Goal: Task Accomplishment & Management: Complete application form

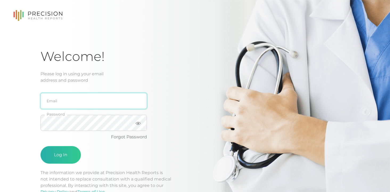
type input "[EMAIL_ADDRESS][DOMAIN_NAME]"
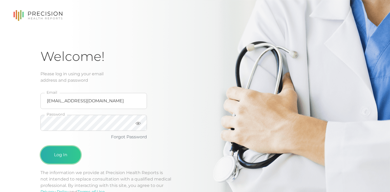
click at [66, 156] on button "Log In" at bounding box center [60, 155] width 40 height 18
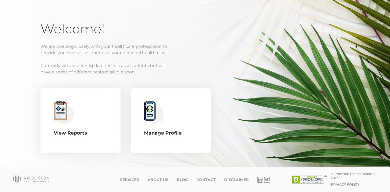
scroll to position [27, 0]
click at [136, 181] on ul "Services About Us Blog Contact Disclaimer" at bounding box center [184, 179] width 129 height 6
click at [135, 181] on link "Services" at bounding box center [129, 179] width 19 height 5
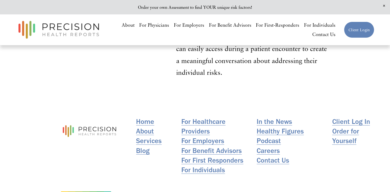
scroll to position [853, 0]
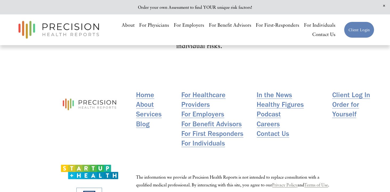
click at [358, 90] on link "Client Log In" at bounding box center [352, 95] width 38 height 10
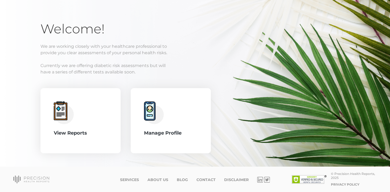
scroll to position [27, 0]
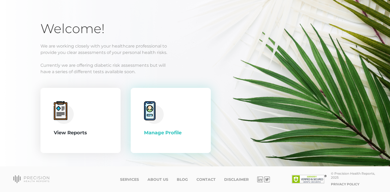
click at [146, 137] on div "Manage Profile" at bounding box center [171, 120] width 54 height 38
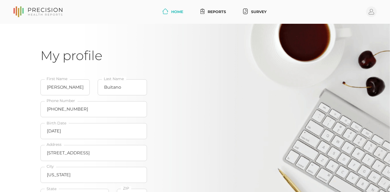
click at [179, 13] on link "Home" at bounding box center [172, 12] width 25 height 10
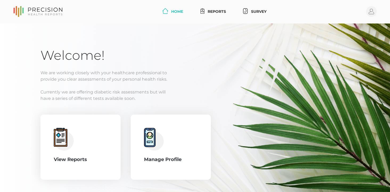
scroll to position [27, 0]
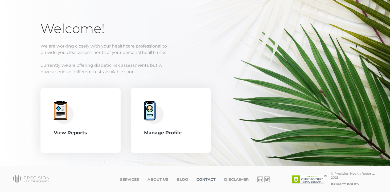
click at [205, 181] on link "Contact" at bounding box center [206, 179] width 19 height 5
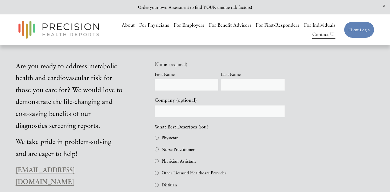
scroll to position [186, 0]
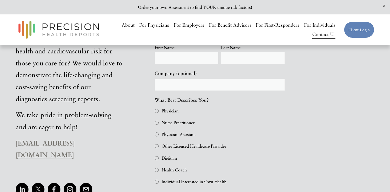
click at [331, 38] on link "Contact Us" at bounding box center [324, 35] width 23 height 10
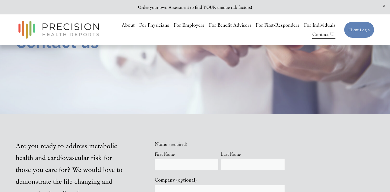
scroll to position [133, 0]
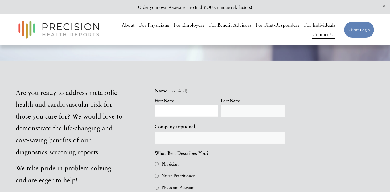
click at [173, 112] on input "First Name" at bounding box center [187, 111] width 64 height 12
type input "[PERSON_NAME]"
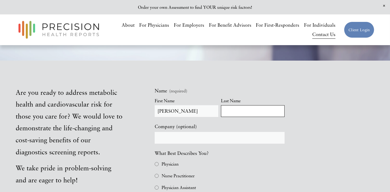
type input "Buitano"
type input "[EMAIL_ADDRESS][DOMAIN_NAME]"
type input "[PHONE_NUMBER]"
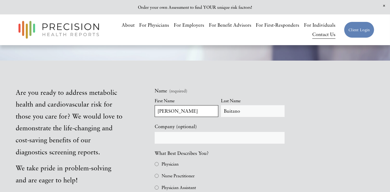
scroll to position [301, 0]
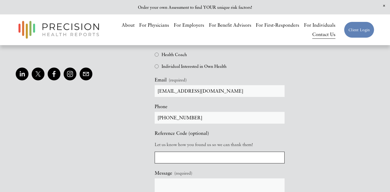
click at [162, 159] on input "Reference Code (optional)" at bounding box center [220, 157] width 130 height 12
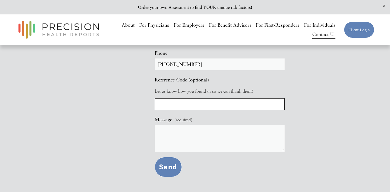
scroll to position [328, 0]
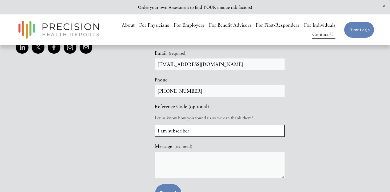
type input "I am subscriber"
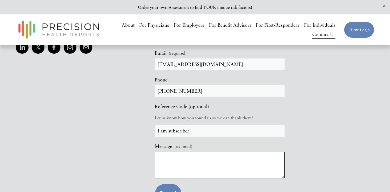
click at [162, 158] on textarea "Message (required)" at bounding box center [220, 164] width 130 height 27
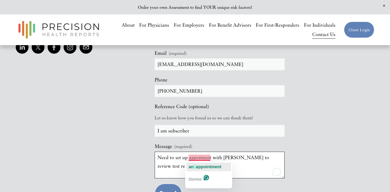
click at [198, 167] on span "appointment" at bounding box center [209, 166] width 26 height 5
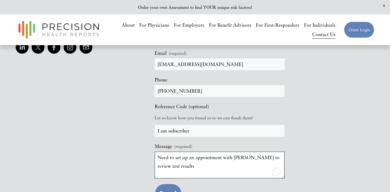
click at [186, 167] on textarea "Need to set up an appointment with [PERSON_NAME] to review test results" at bounding box center [220, 164] width 130 height 27
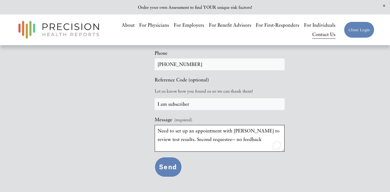
type textarea "Need to set up an appointment with [PERSON_NAME] to review test results. Second…"
click at [175, 174] on button "Send Send" at bounding box center [168, 167] width 27 height 20
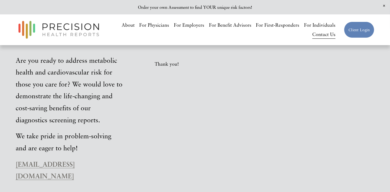
scroll to position [192, 0]
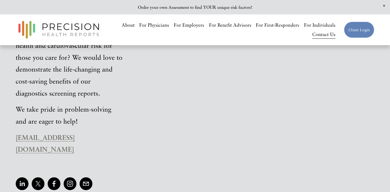
click at [75, 141] on strong "[EMAIL_ADDRESS][DOMAIN_NAME]" at bounding box center [45, 143] width 59 height 20
click at [75, 139] on strong "[EMAIL_ADDRESS][DOMAIN_NAME]" at bounding box center [45, 143] width 59 height 20
drag, startPoint x: 108, startPoint y: 140, endPoint x: 117, endPoint y: 149, distance: 13.8
click at [117, 159] on p at bounding box center [69, 163] width 107 height 9
click at [75, 141] on strong "[EMAIL_ADDRESS][DOMAIN_NAME]" at bounding box center [45, 143] width 59 height 20
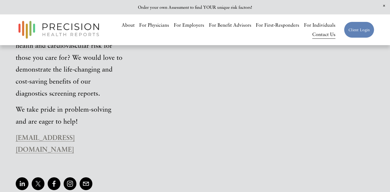
drag, startPoint x: 116, startPoint y: 141, endPoint x: 13, endPoint y: 143, distance: 103.4
click at [13, 143] on div "Are you ready to address metabolic health and cardiovascular risk for those you…" at bounding box center [69, 100] width 116 height 145
copy strong "[EMAIL_ADDRESS][DOMAIN_NAME]"
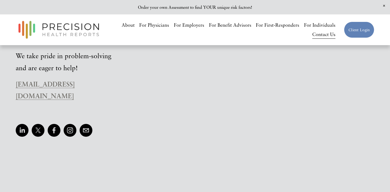
click at [117, 87] on p "[EMAIL_ADDRESS][DOMAIN_NAME]" at bounding box center [69, 90] width 107 height 24
drag, startPoint x: 116, startPoint y: 87, endPoint x: 14, endPoint y: 87, distance: 101.8
click at [14, 87] on div "Are you ready to address metabolic health and cardiovascular risk for those you…" at bounding box center [69, 46] width 116 height 145
copy strong "[EMAIL_ADDRESS][DOMAIN_NAME]"
